Goal: Task Accomplishment & Management: Manage account settings

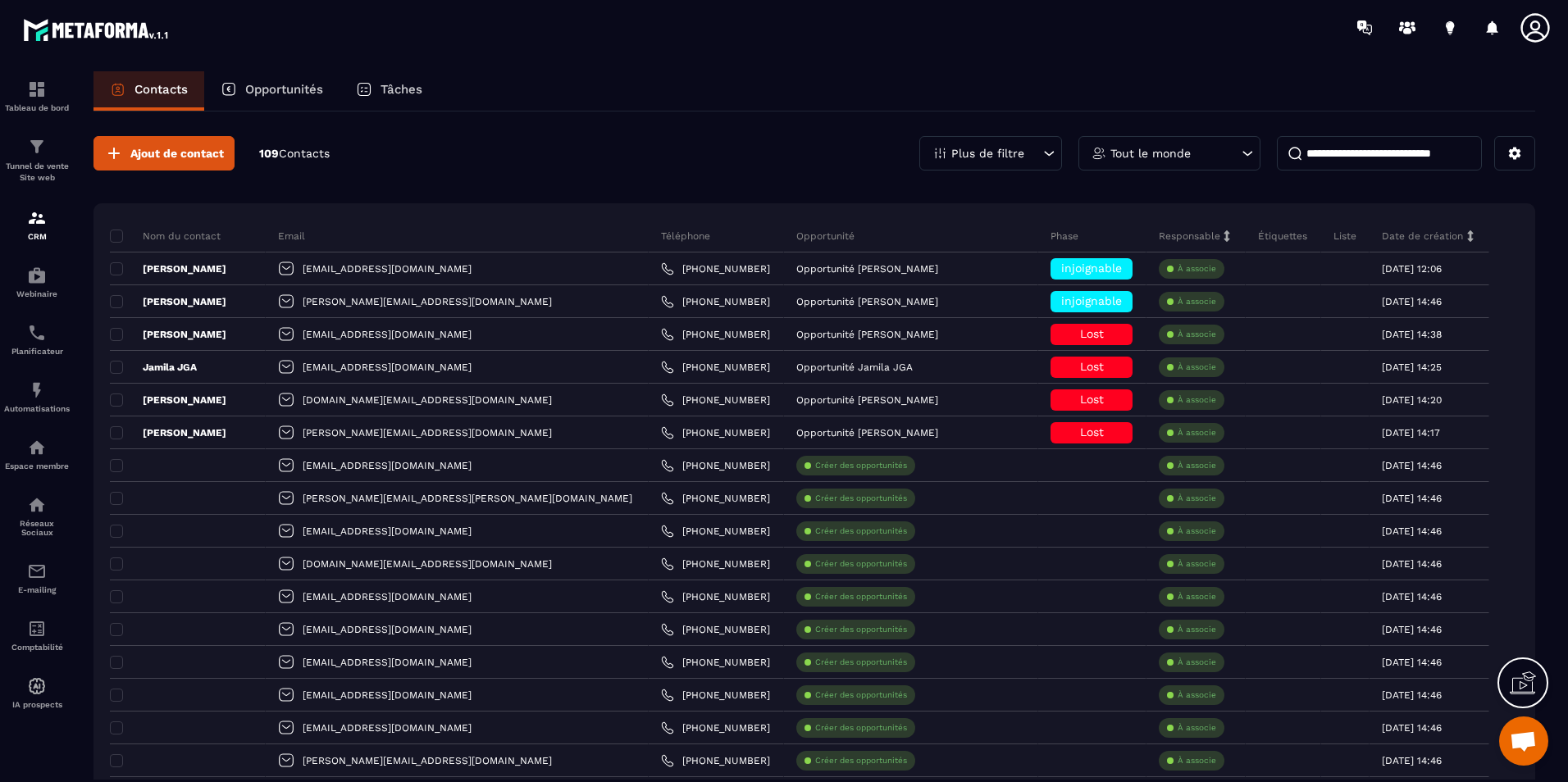
scroll to position [503, 0]
click at [1520, 26] on icon at bounding box center [1535, 28] width 32 height 32
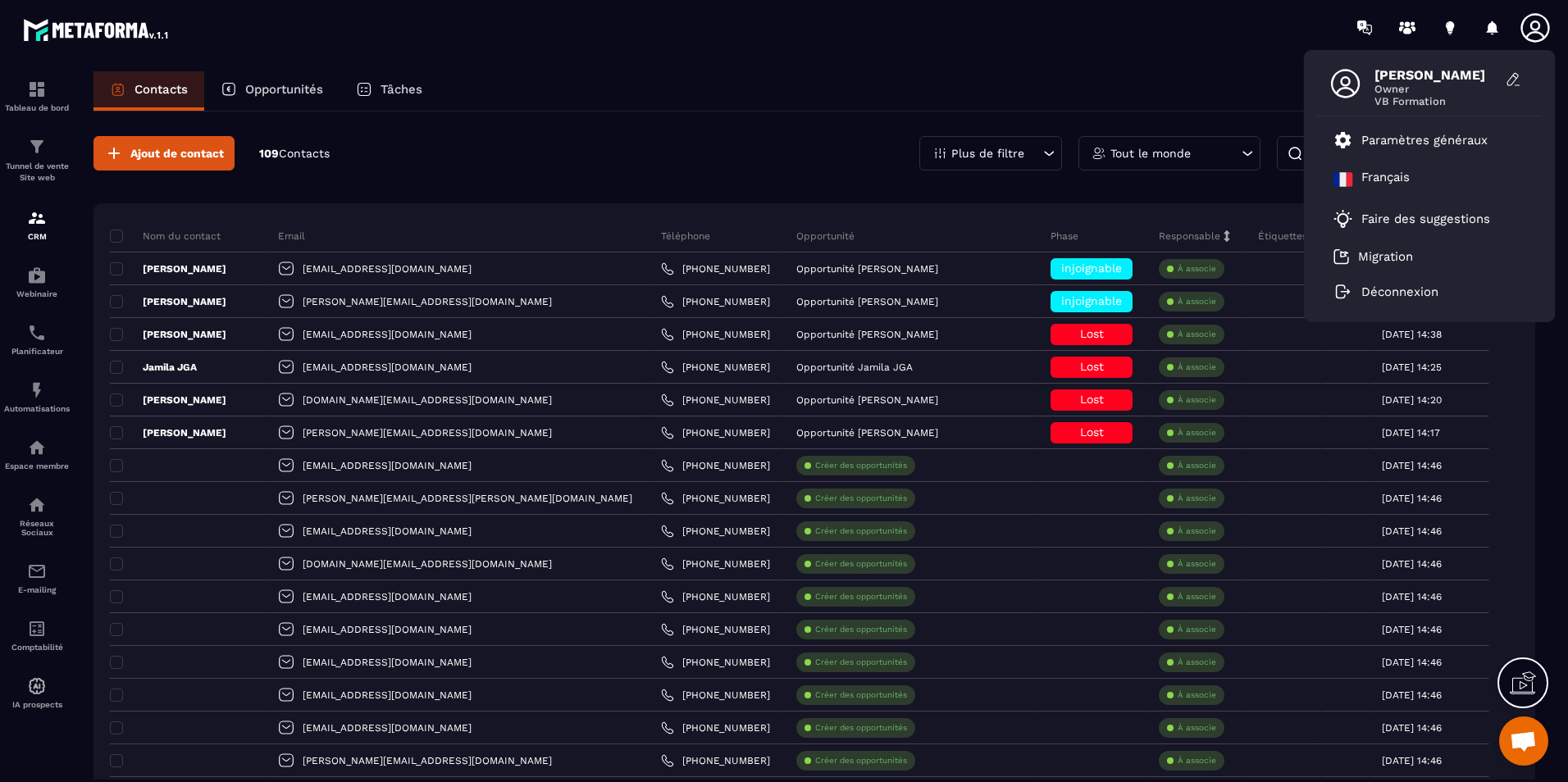
click at [1426, 100] on span "VB Formation" at bounding box center [1435, 101] width 123 height 12
click at [1424, 135] on p "Paramètres généraux" at bounding box center [1424, 139] width 126 height 14
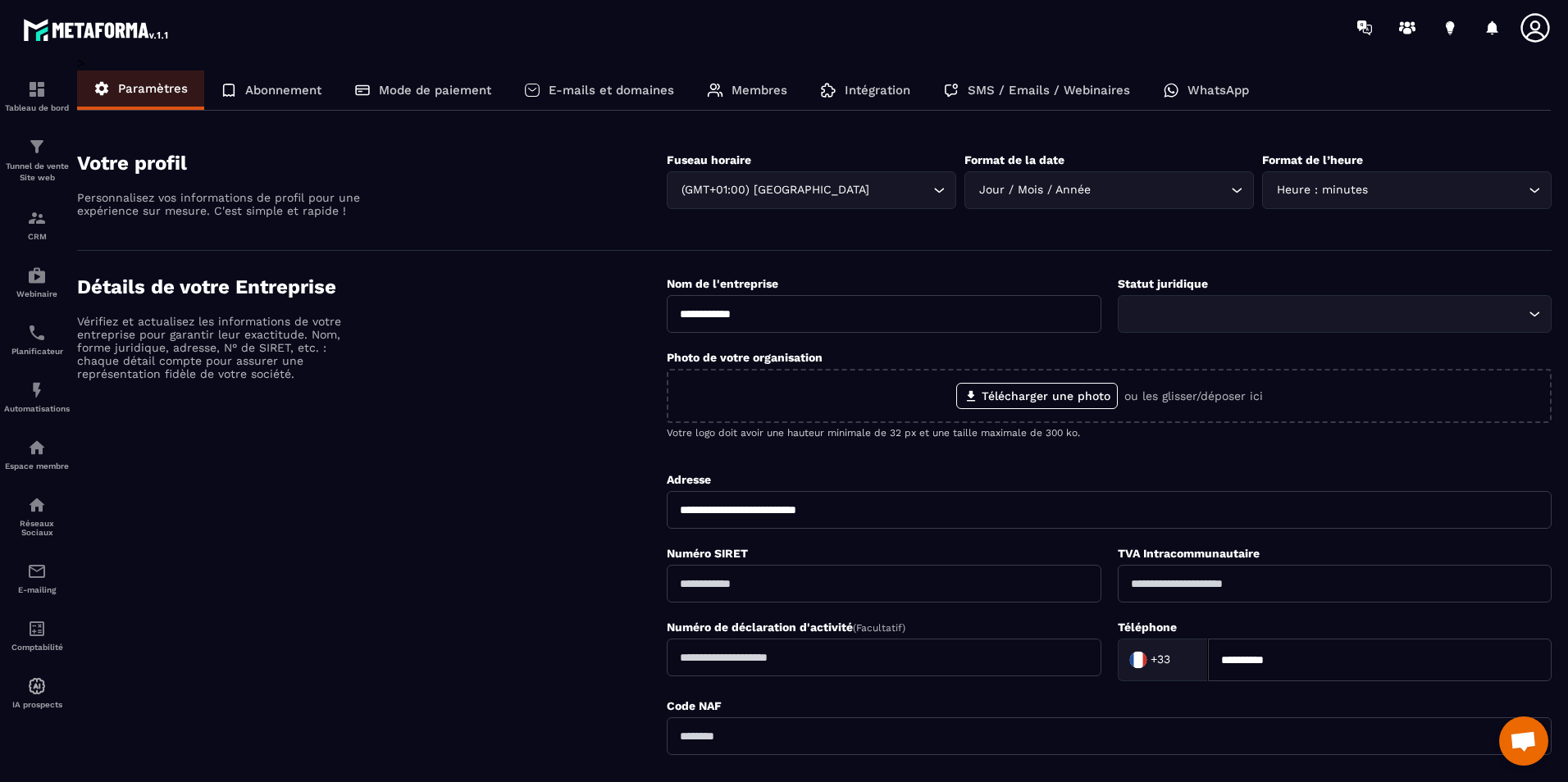
click at [277, 80] on div "Abonnement" at bounding box center [271, 90] width 134 height 39
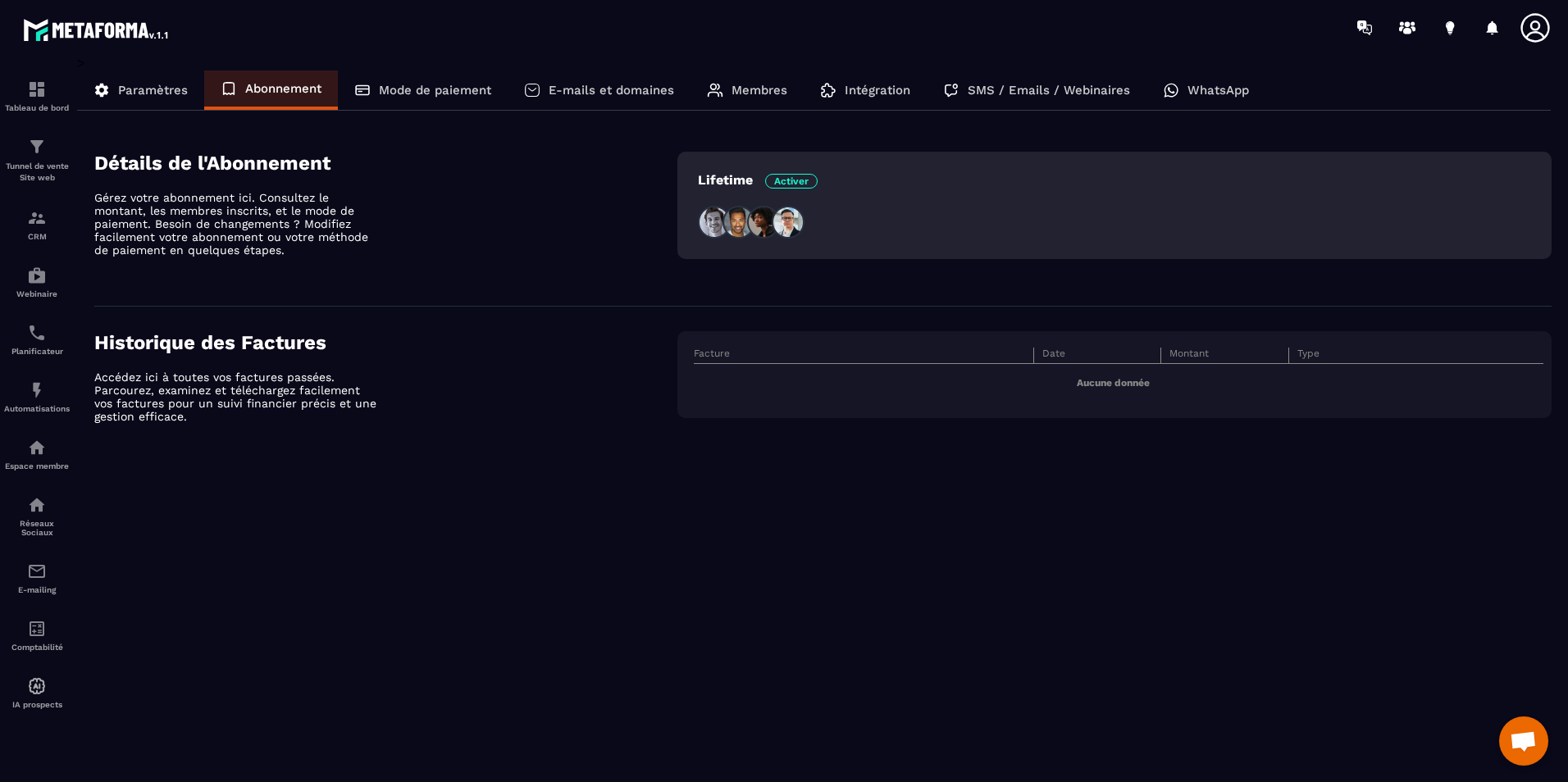
click at [408, 83] on p "Mode de paiement" at bounding box center [435, 90] width 113 height 14
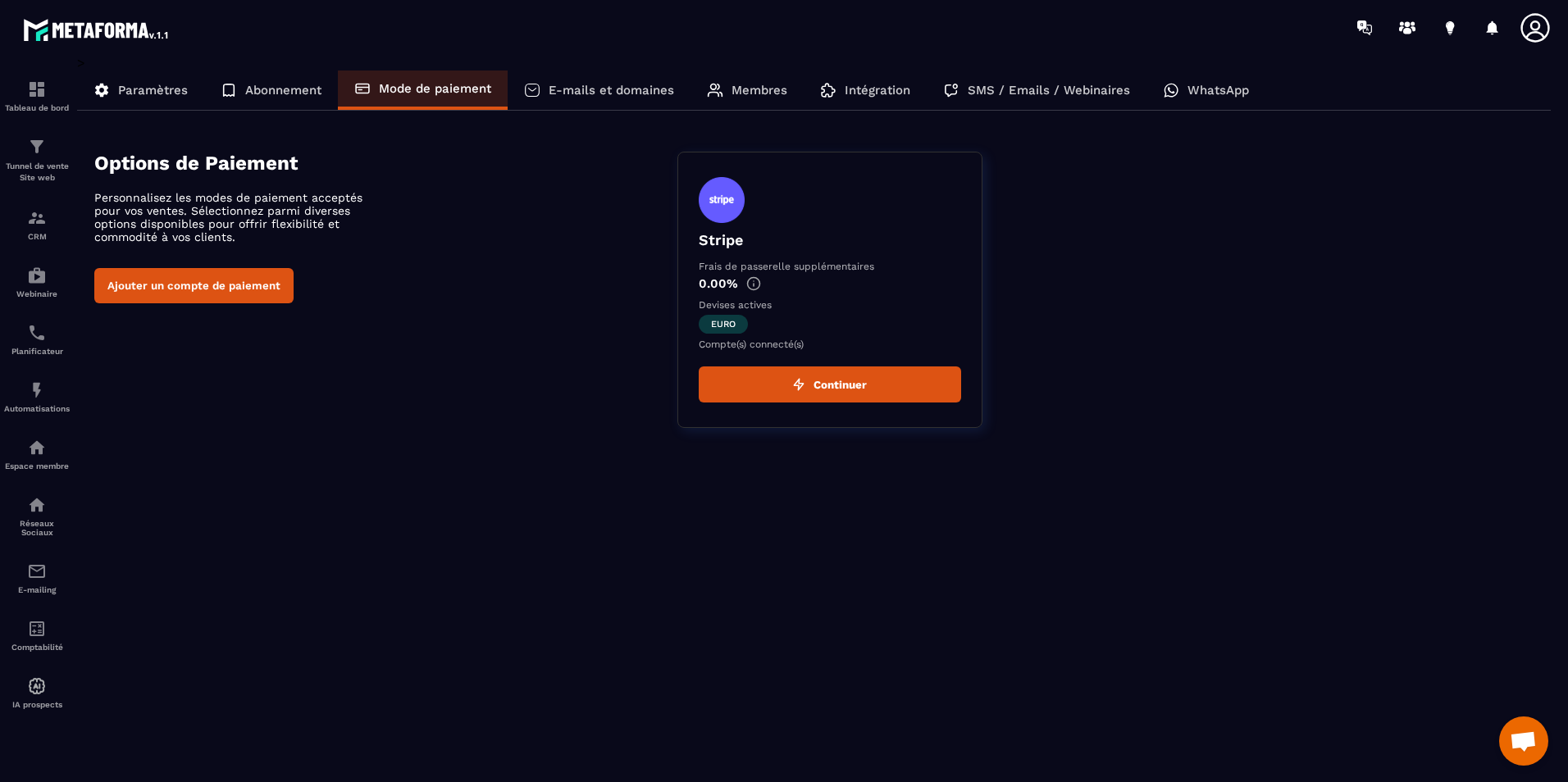
click at [588, 84] on p "E-mails et domaines" at bounding box center [611, 90] width 126 height 14
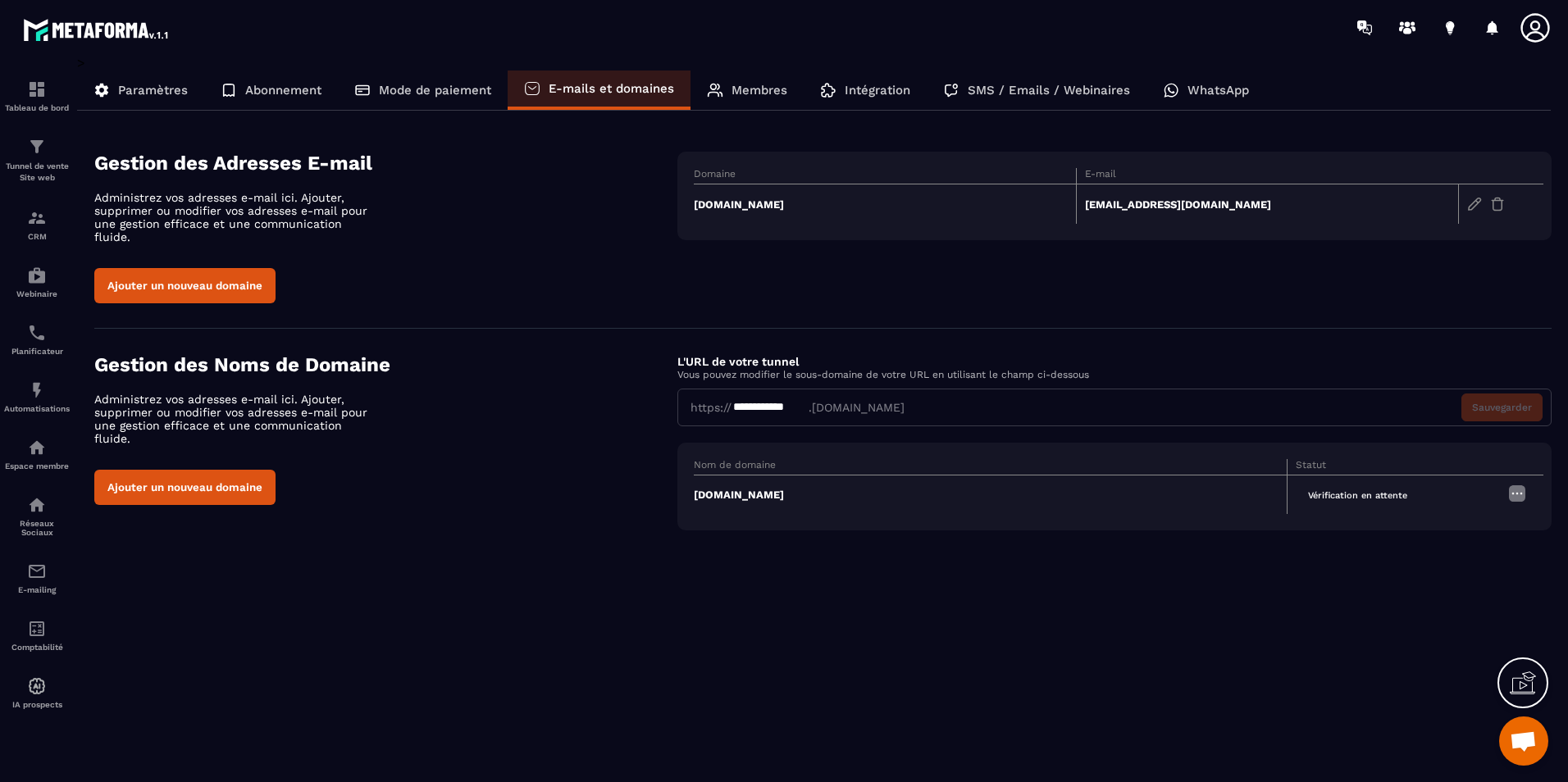
click at [742, 91] on p "Membres" at bounding box center [759, 90] width 55 height 14
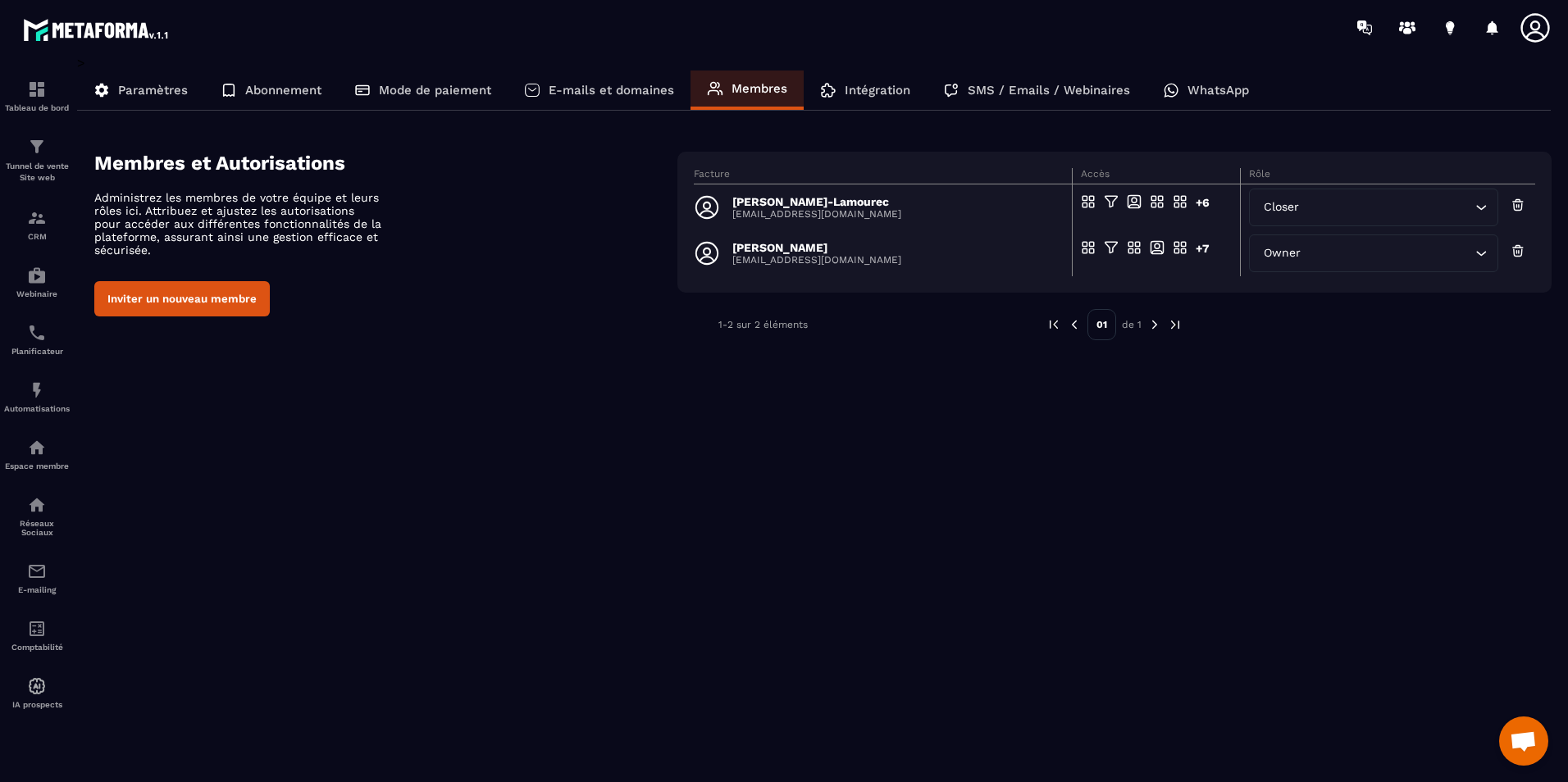
click at [126, 82] on div "Paramètres" at bounding box center [140, 90] width 127 height 39
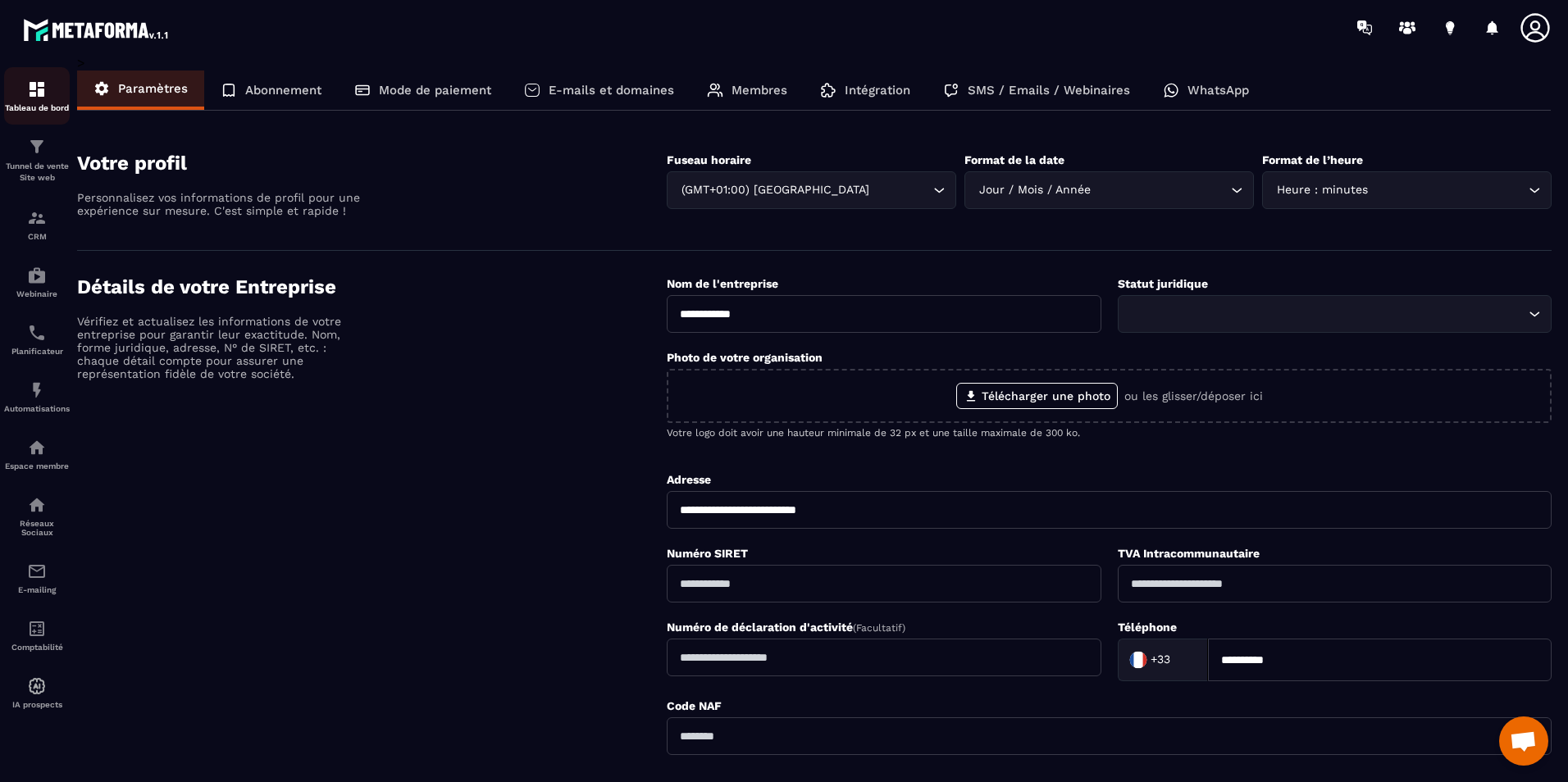
click at [38, 89] on img at bounding box center [36, 89] width 20 height 20
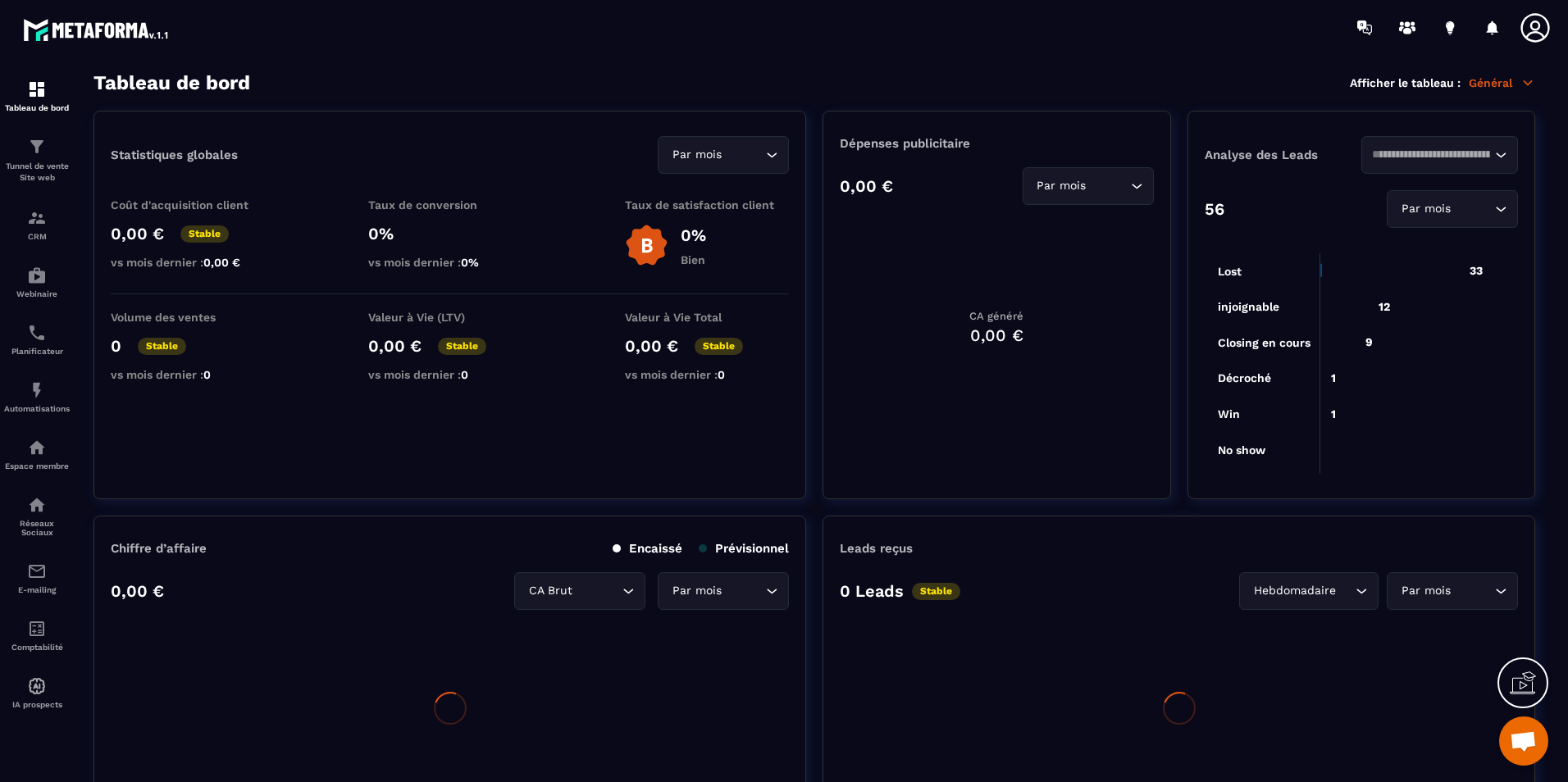
click at [609, 67] on section "Tableau de bord Tunnel de vente Site web CRM Webinaire Planificateur Automatisa…" at bounding box center [784, 427] width 1568 height 745
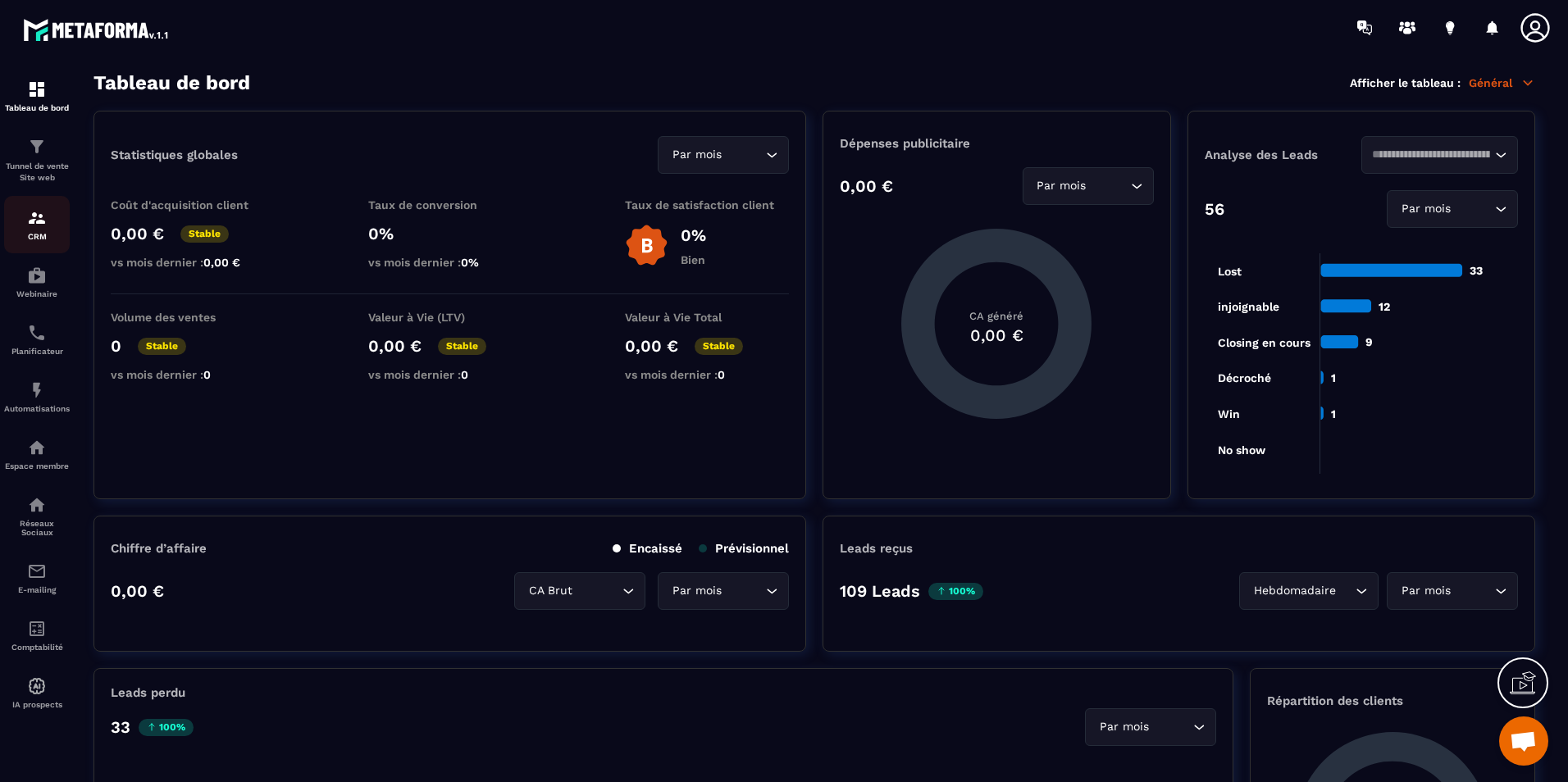
click at [28, 231] on div "CRM" at bounding box center [36, 224] width 66 height 32
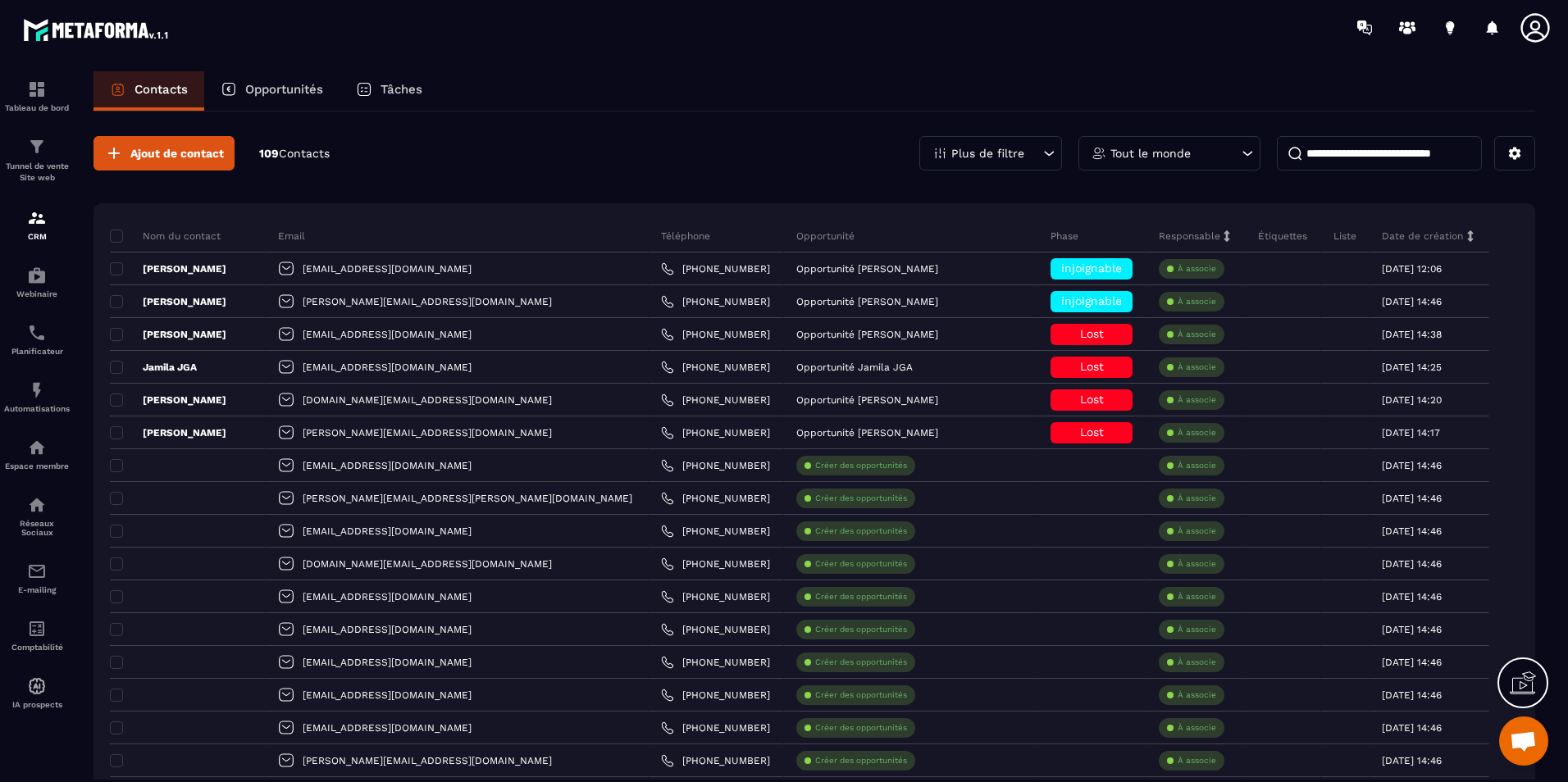
click at [1331, 161] on input at bounding box center [1379, 154] width 205 height 34
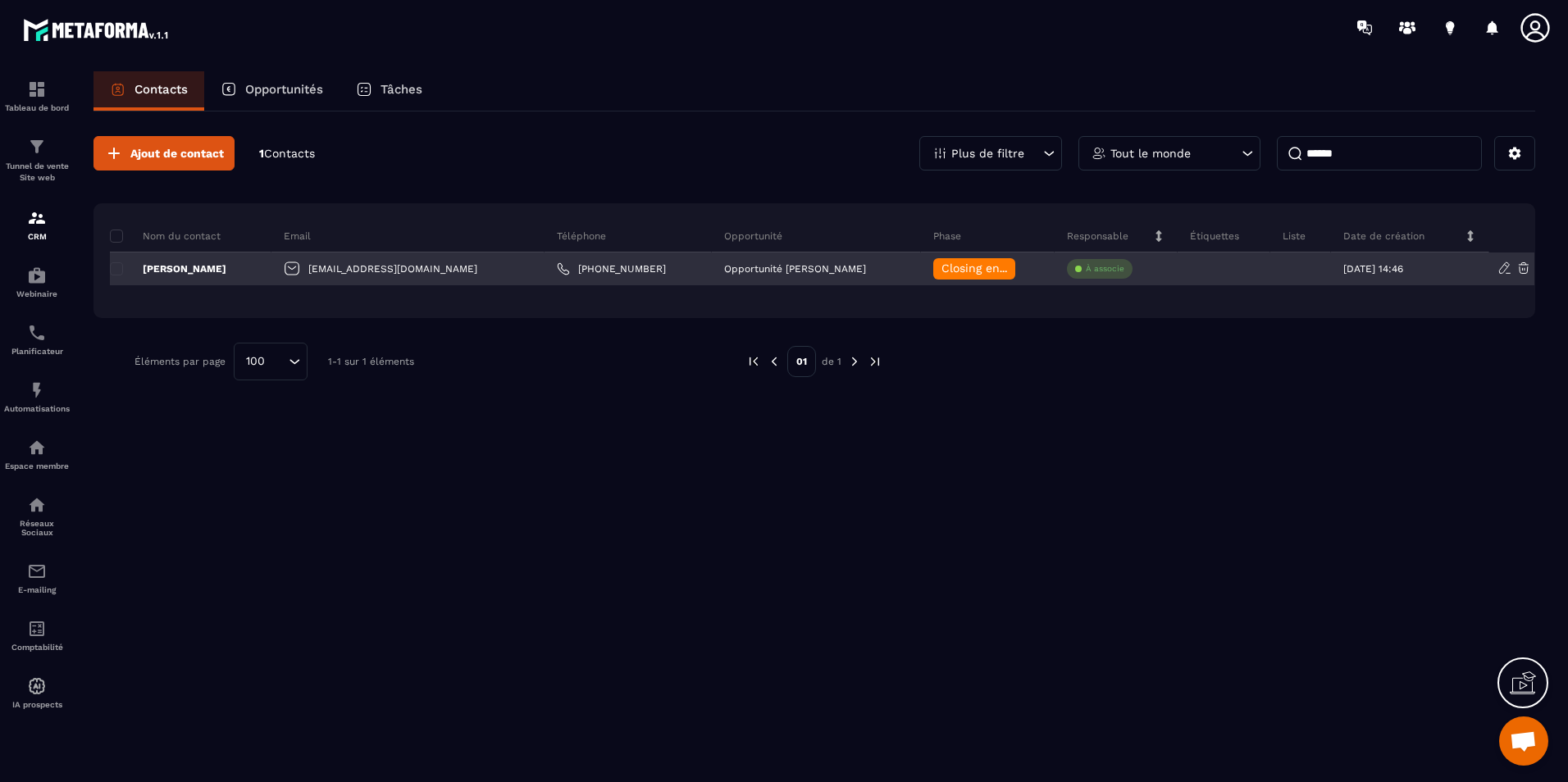
type input "******"
click at [240, 274] on div "[PERSON_NAME]" at bounding box center [190, 269] width 161 height 32
